Goal: Check status: Check status

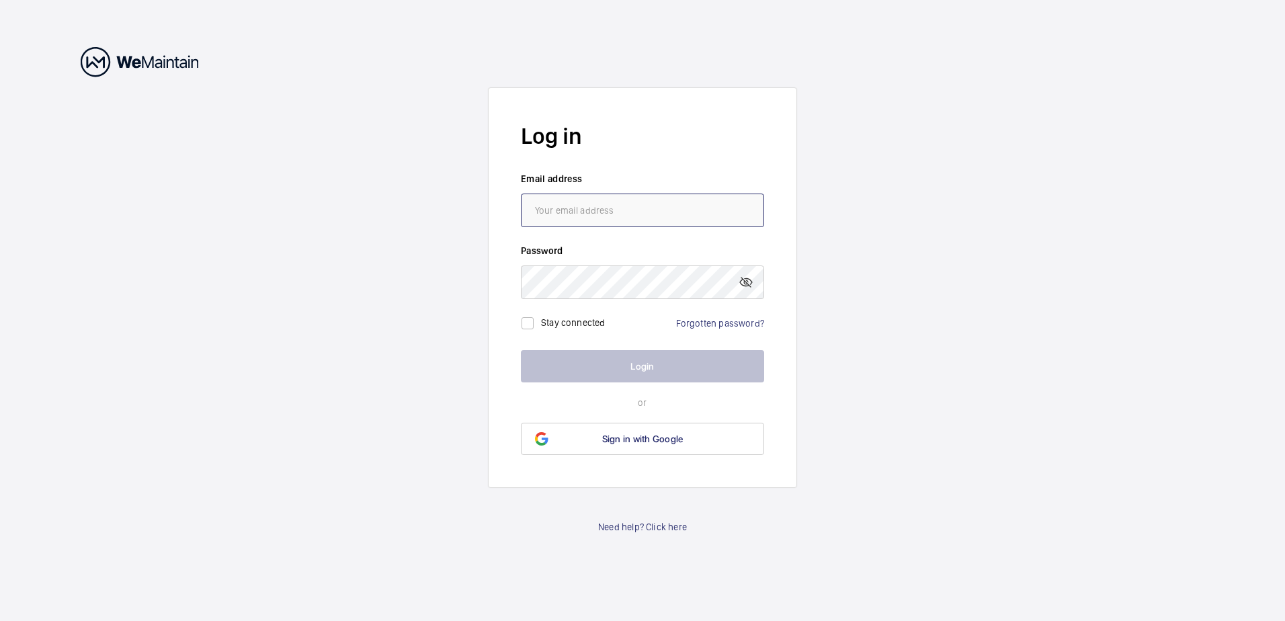
type input "[EMAIL_ADDRESS][DOMAIN_NAME]"
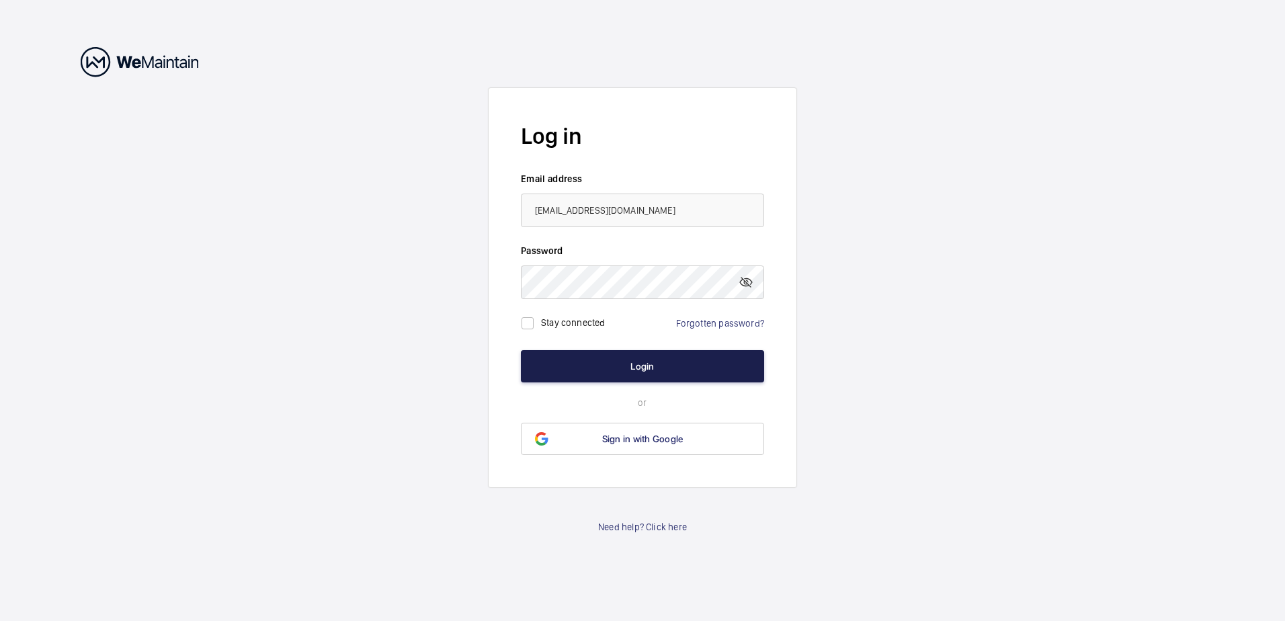
click at [605, 364] on button "Login" at bounding box center [642, 366] width 243 height 32
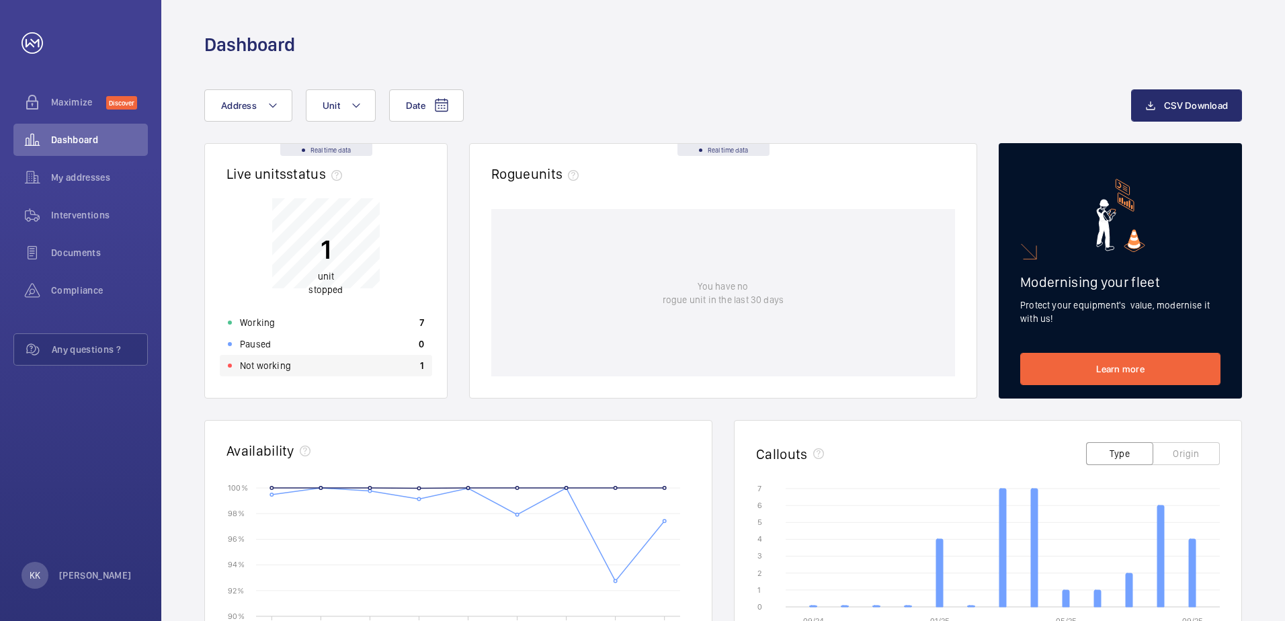
click at [278, 360] on p "Not working" at bounding box center [265, 365] width 51 height 13
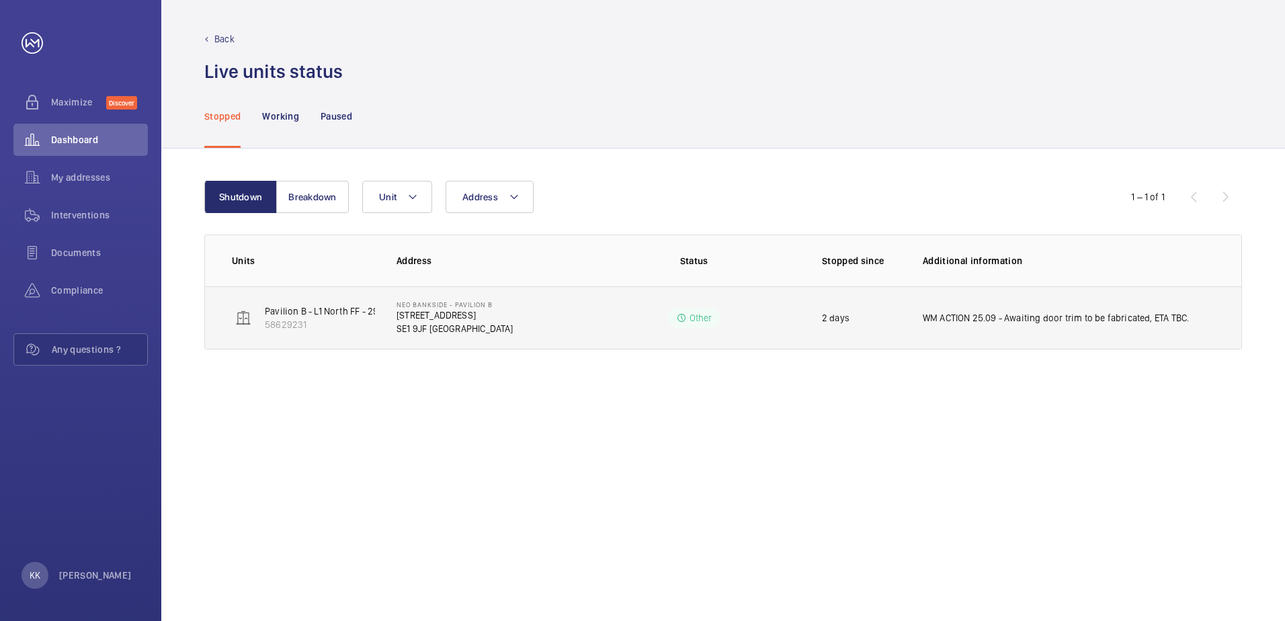
click at [1089, 331] on td "WM ACTION 25.09 - Awaiting door trim to be fabricated, ETA TBC." at bounding box center [1071, 317] width 340 height 63
